Goal: Task Accomplishment & Management: Complete application form

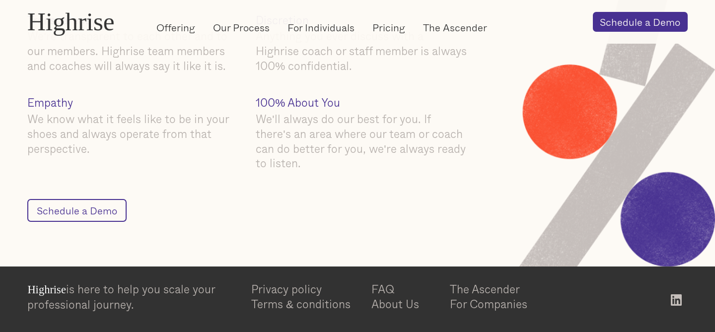
scroll to position [1320, 0]
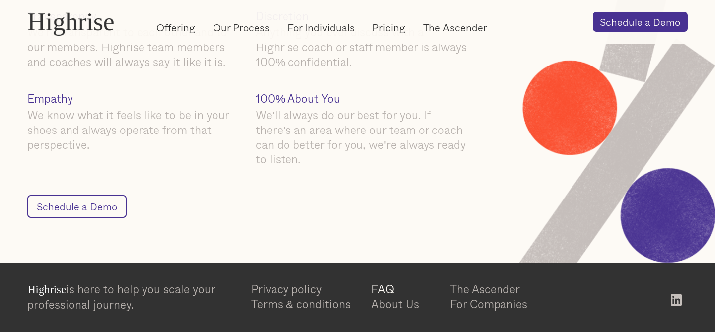
click at [376, 290] on link "FAQ" at bounding box center [410, 289] width 78 height 15
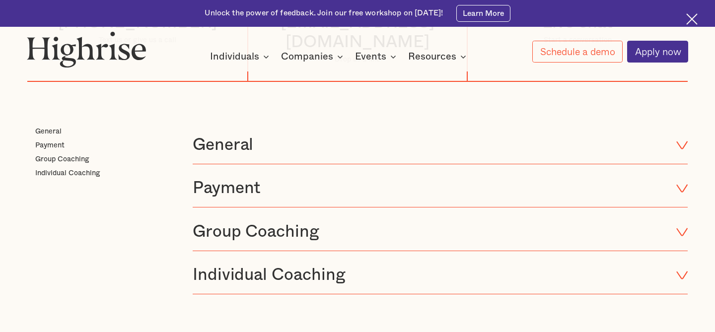
scroll to position [274, 0]
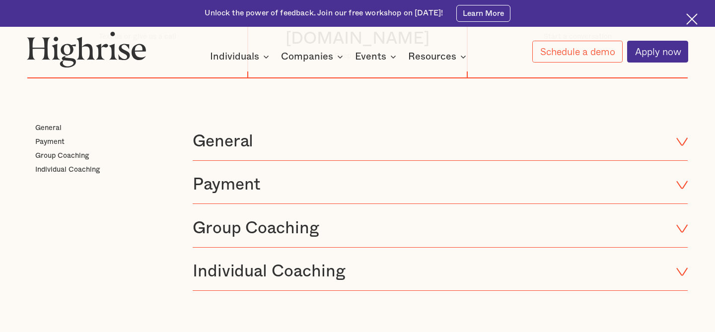
click at [362, 132] on h2 "General" at bounding box center [434, 141] width 483 height 19
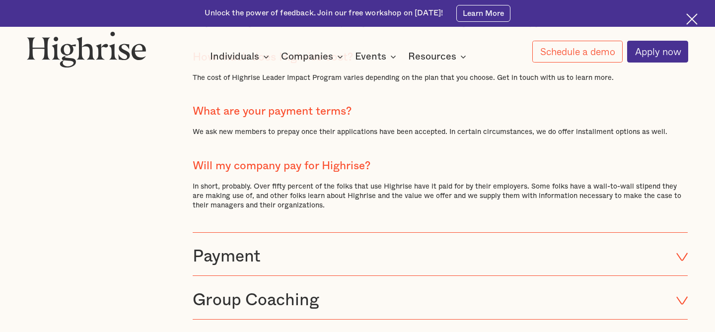
scroll to position [1930, 0]
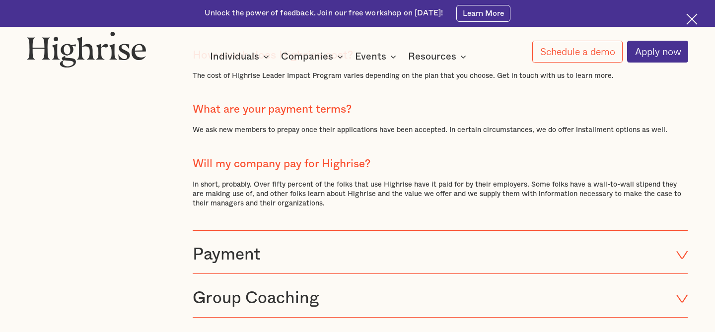
click at [259, 245] on h2 "Payment" at bounding box center [434, 254] width 483 height 19
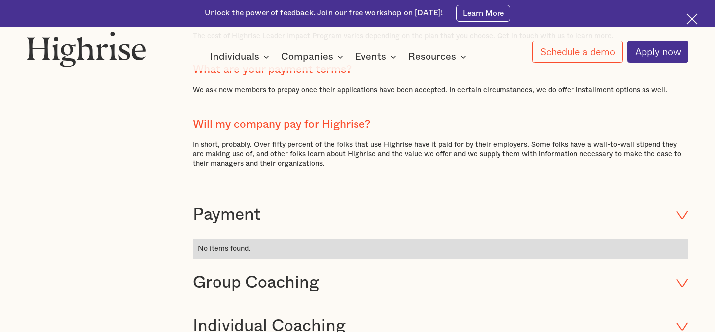
scroll to position [1970, 0]
click at [264, 273] on h2 "Group Coaching" at bounding box center [434, 282] width 483 height 19
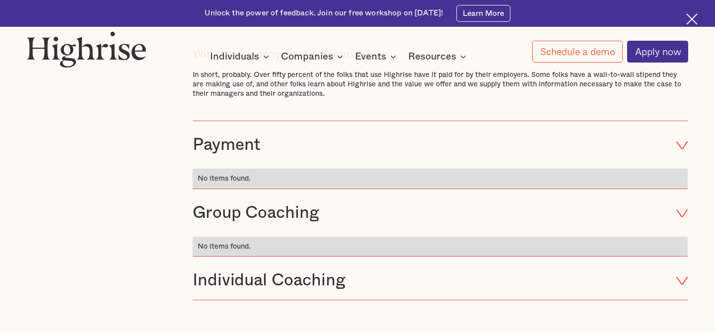
scroll to position [2090, 0]
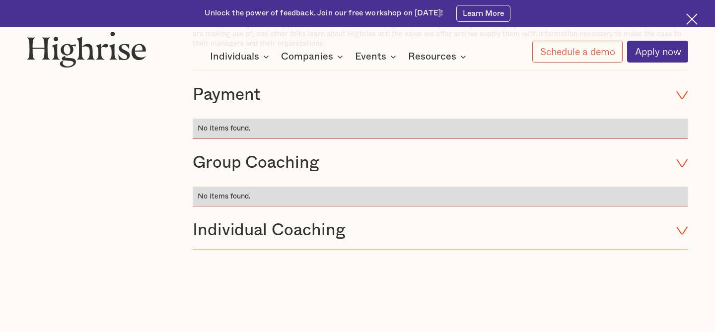
click at [268, 221] on h2 "Individual Coaching" at bounding box center [434, 230] width 483 height 19
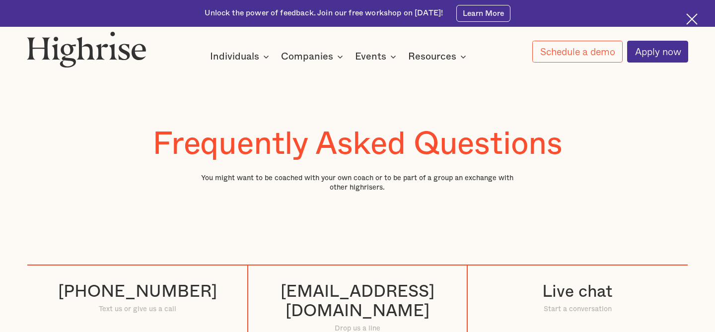
scroll to position [0, 0]
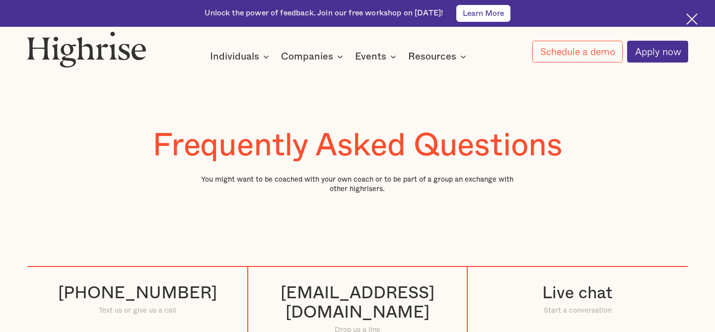
click at [479, 12] on link "Learn More" at bounding box center [483, 13] width 54 height 17
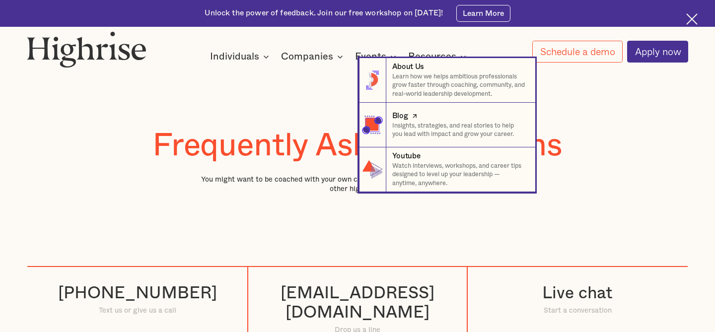
click at [424, 120] on div "Blog" at bounding box center [459, 116] width 134 height 10
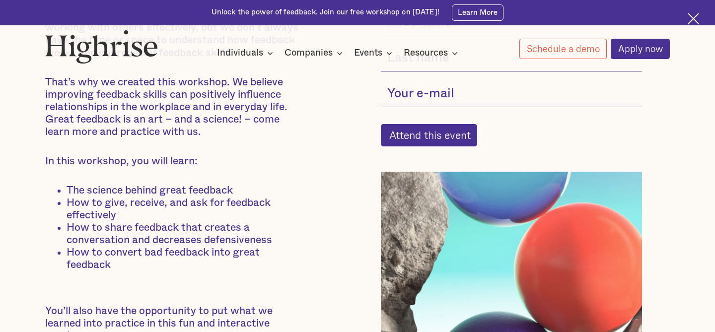
scroll to position [374, 0]
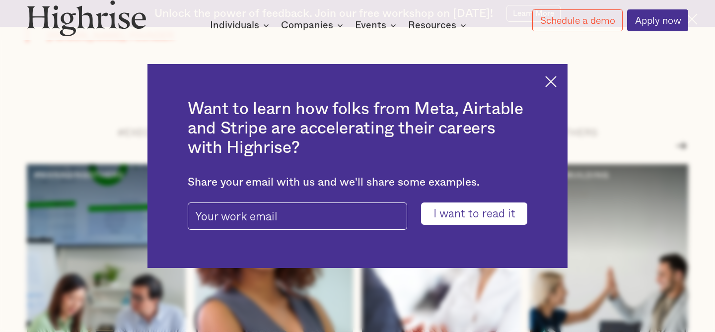
scroll to position [1380, 0]
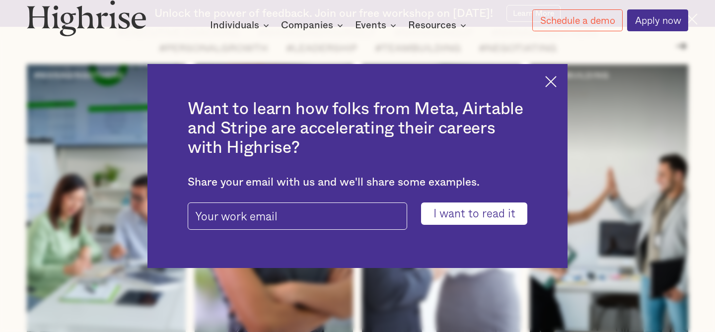
click at [549, 79] on img at bounding box center [550, 81] width 11 height 11
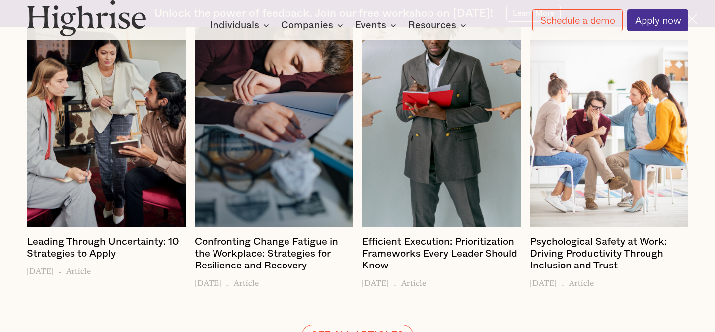
scroll to position [1889, 0]
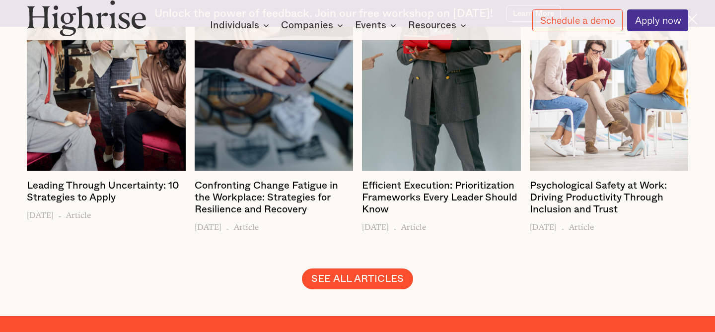
click at [348, 268] on link "SEE ALL ARTICLES" at bounding box center [357, 278] width 111 height 21
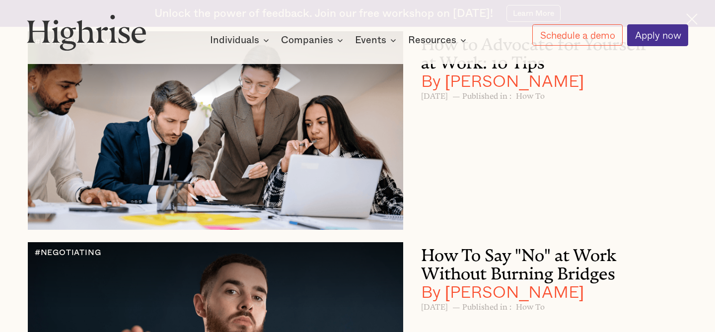
scroll to position [2704, 0]
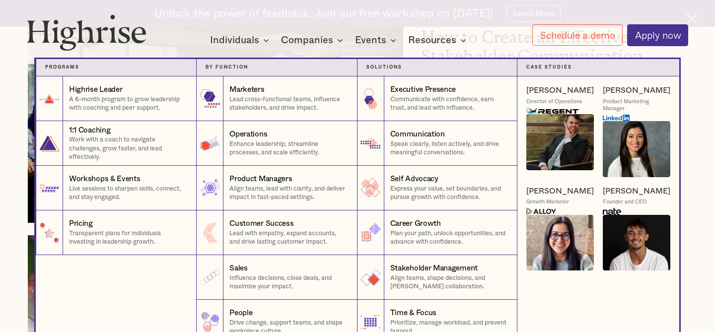
click at [629, 225] on img at bounding box center [635, 243] width 67 height 56
click at [623, 193] on div "[PERSON_NAME]" at bounding box center [635, 191] width 67 height 10
click at [611, 242] on img at bounding box center [635, 243] width 67 height 56
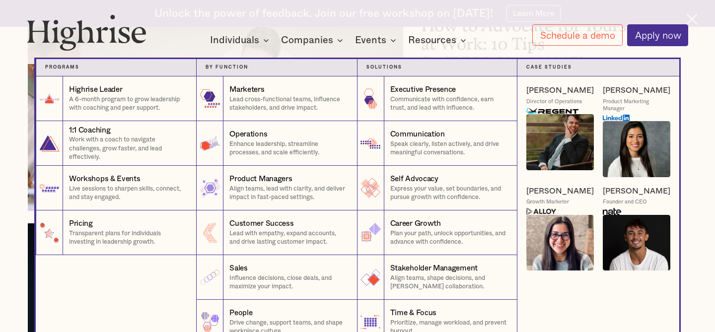
scroll to position [2943, 0]
click at [561, 68] on strong "Case Studies" at bounding box center [549, 67] width 46 height 4
click at [543, 119] on img at bounding box center [559, 142] width 67 height 56
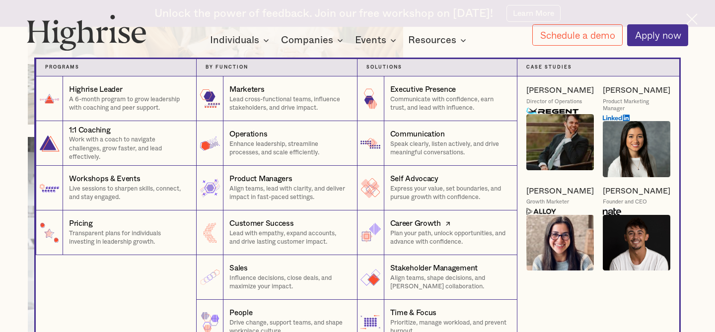
scroll to position [2168, 0]
click at [106, 228] on div "Pricing" at bounding box center [128, 223] width 118 height 10
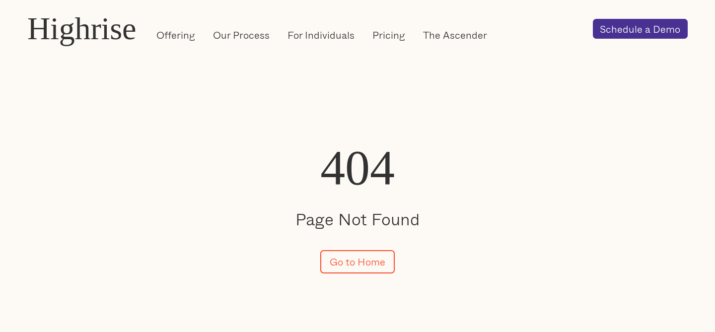
click at [108, 25] on div "Highrise" at bounding box center [81, 28] width 109 height 35
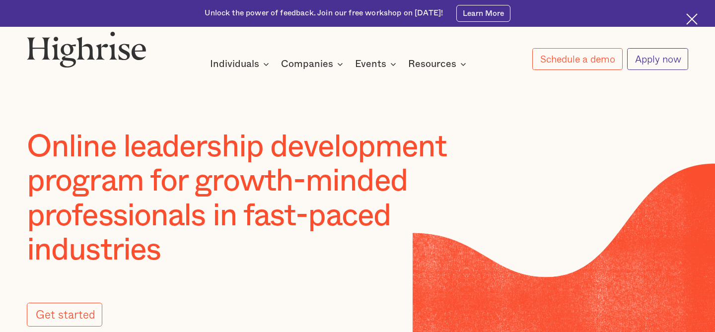
click at [638, 60] on link "Apply now" at bounding box center [657, 59] width 61 height 22
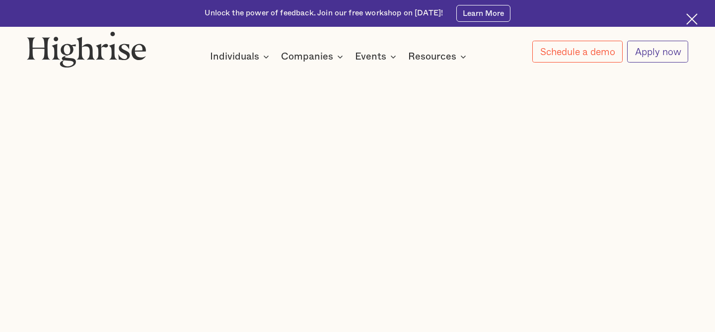
click at [647, 52] on link "Apply now" at bounding box center [657, 52] width 61 height 22
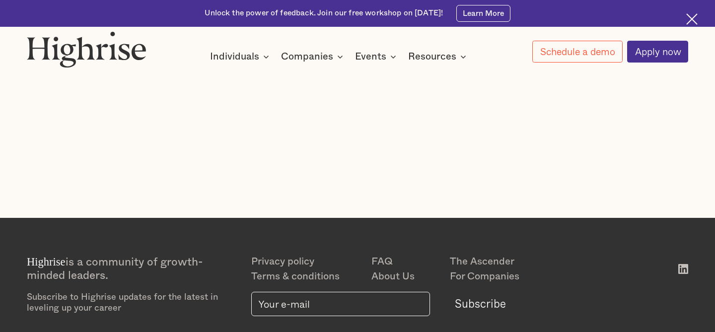
scroll to position [95, 0]
